Goal: Obtain resource: Download file/media

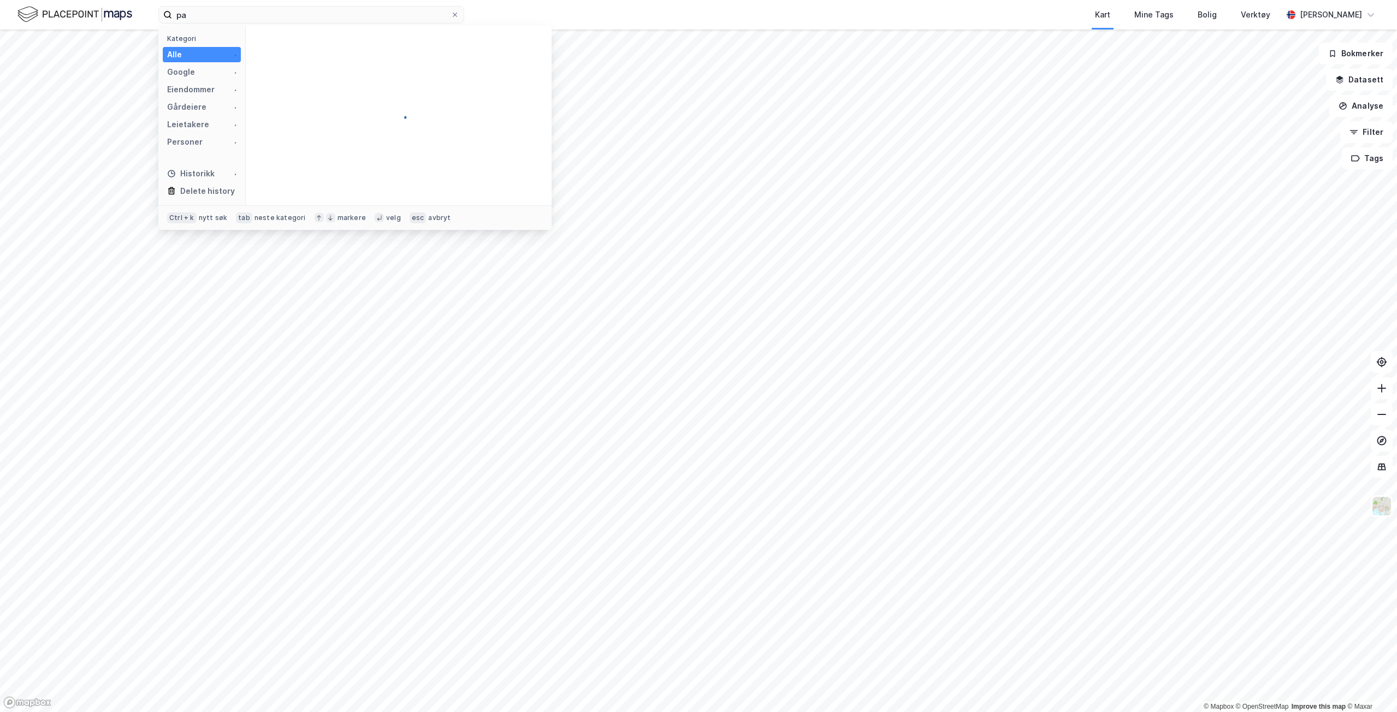
type input "p"
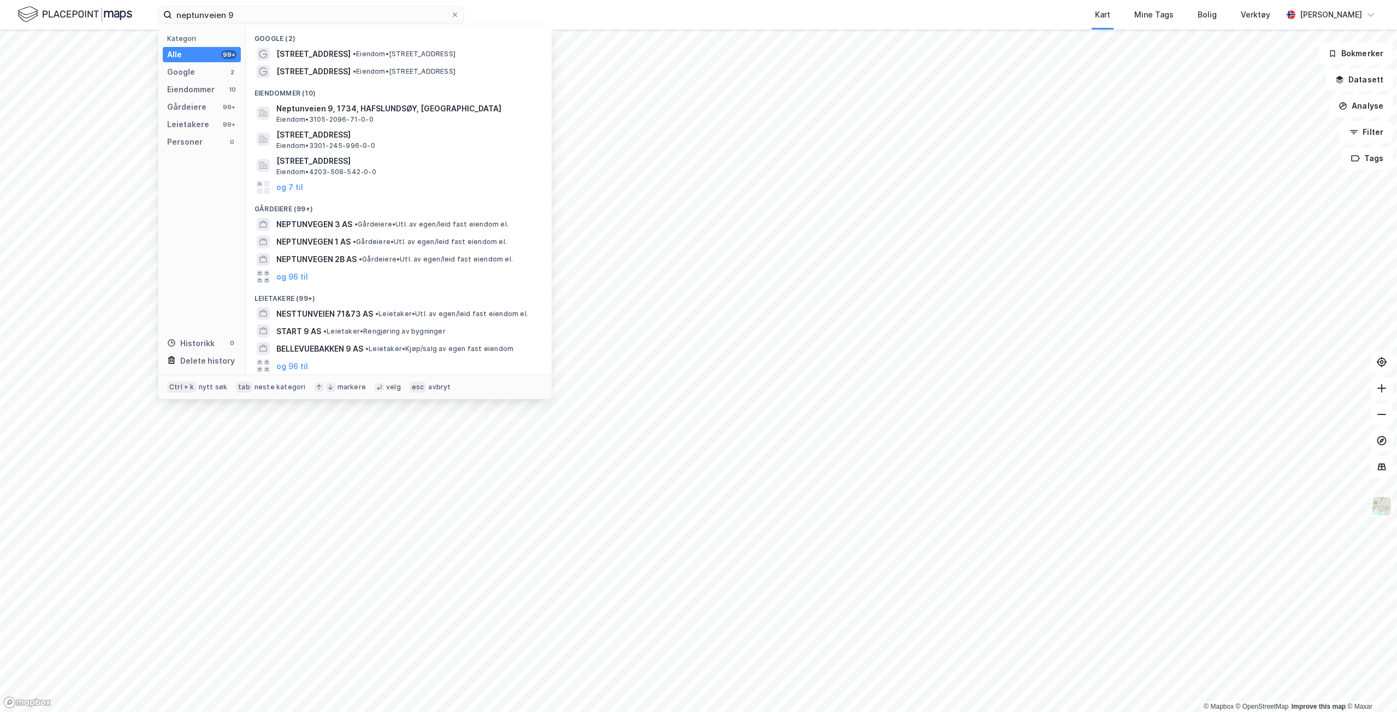
type input "neptunveien 9c"
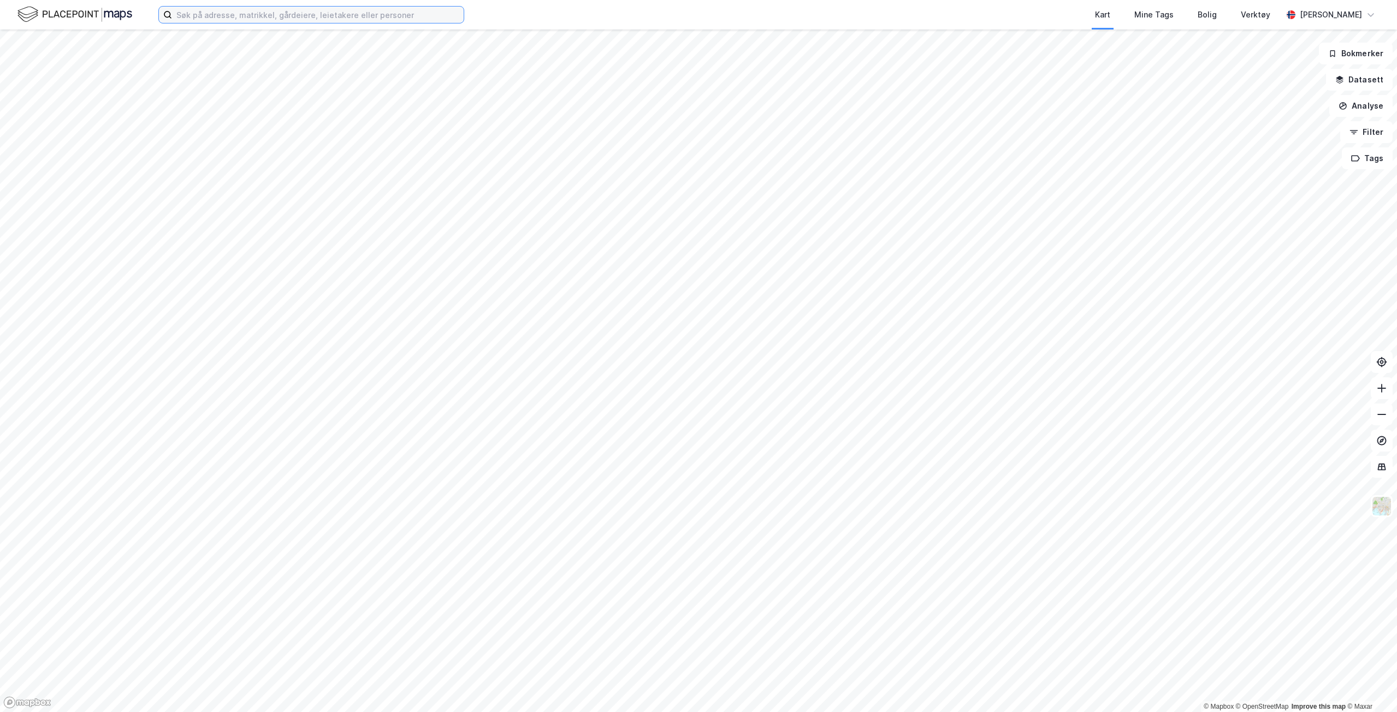
click at [259, 18] on input at bounding box center [318, 15] width 292 height 16
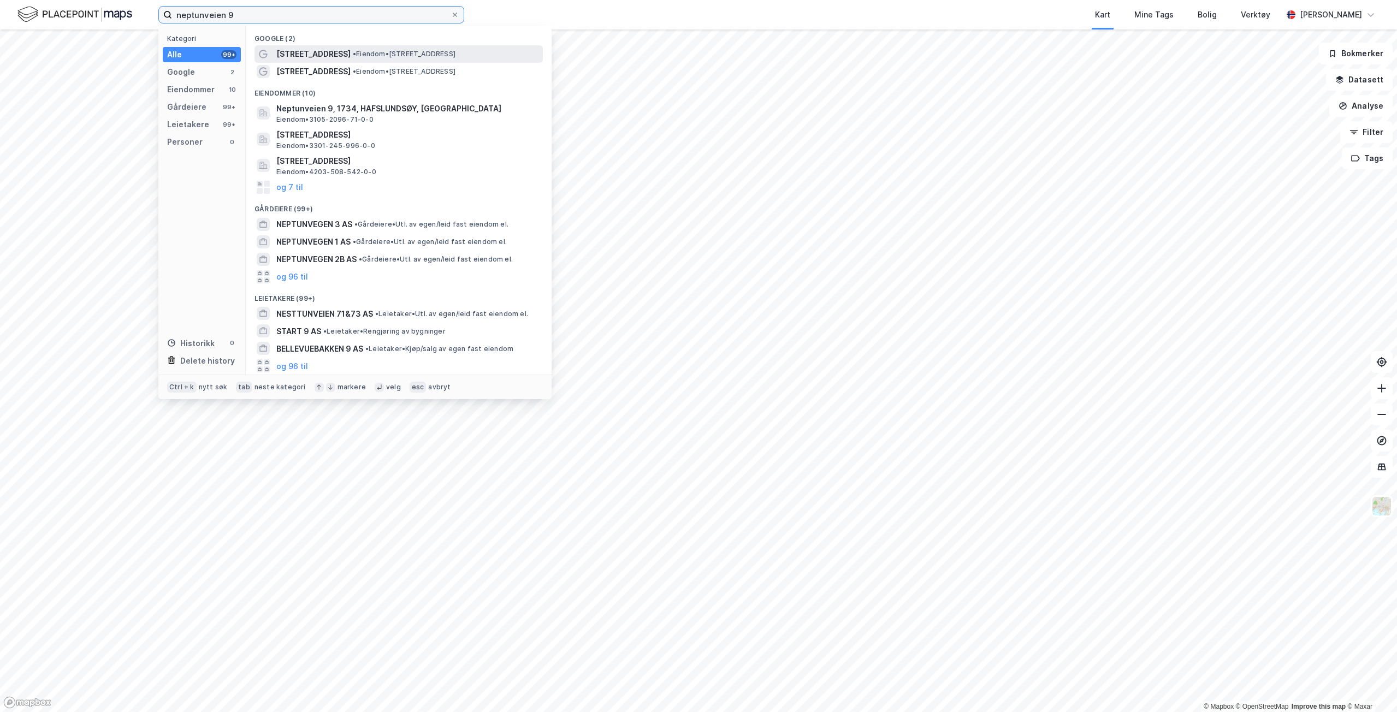
type input "neptunveien 9"
click at [318, 46] on div "[STREET_ADDRESS] • Eiendom • [STREET_ADDRESS]" at bounding box center [398, 53] width 288 height 17
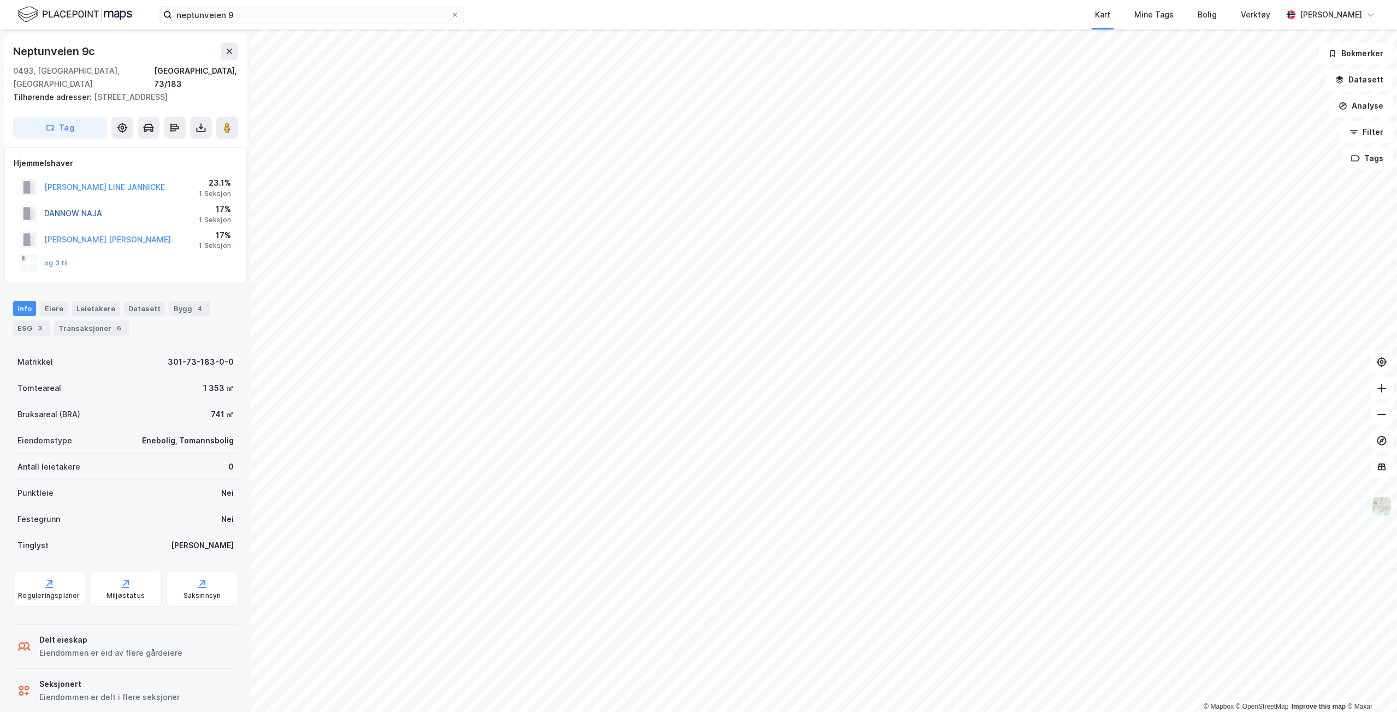
click at [0, 0] on button "DANNOW NAJA" at bounding box center [0, 0] width 0 height 0
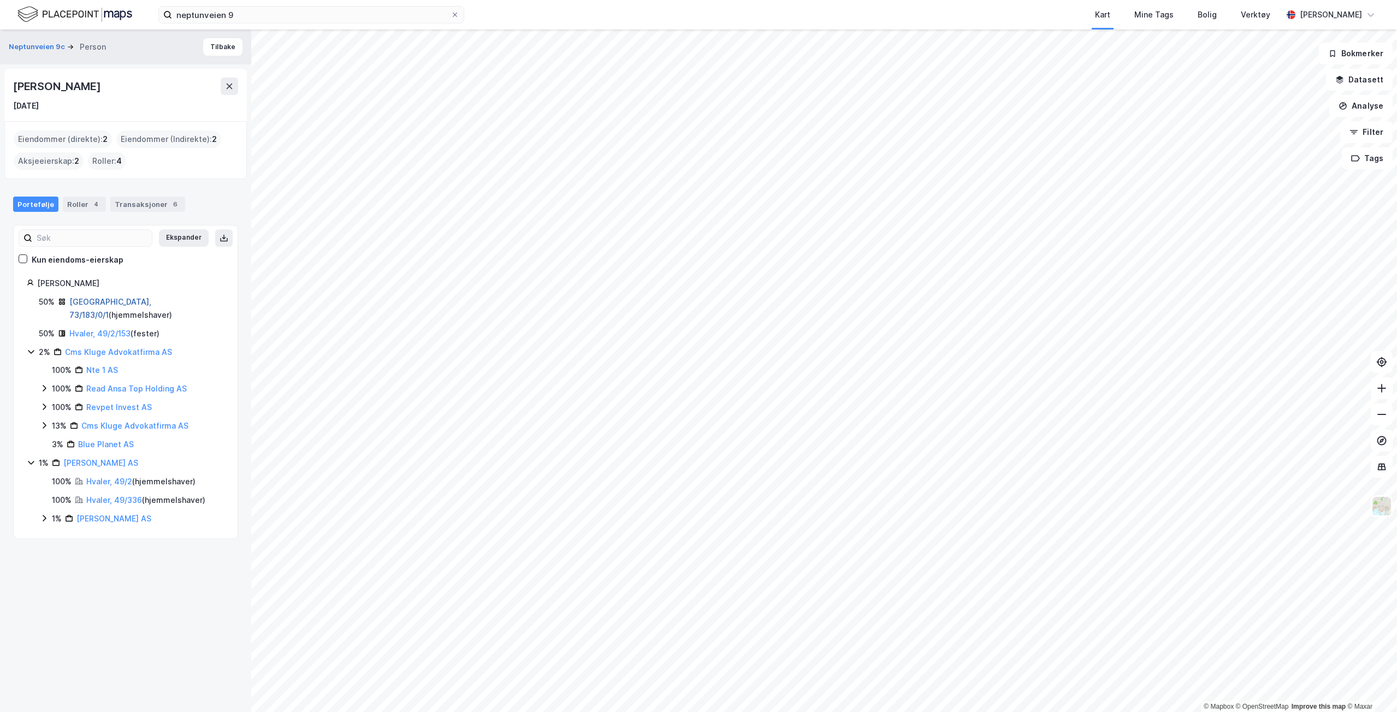
click at [96, 302] on link "[GEOGRAPHIC_DATA], 73/183/0/1" at bounding box center [110, 308] width 82 height 22
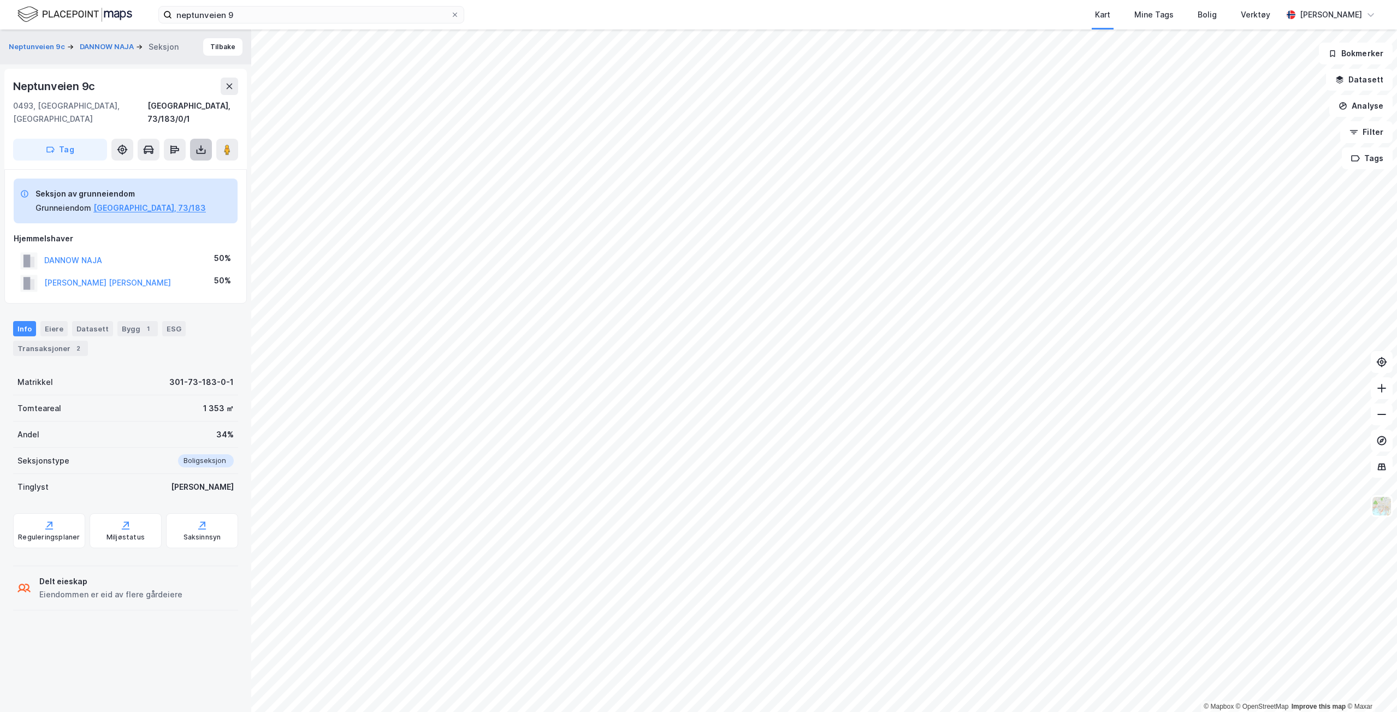
click at [195, 140] on button at bounding box center [201, 150] width 22 height 22
click at [145, 167] on div "Last ned grunnbok" at bounding box center [146, 171] width 63 height 9
